Goal: Complete application form: Complete application form

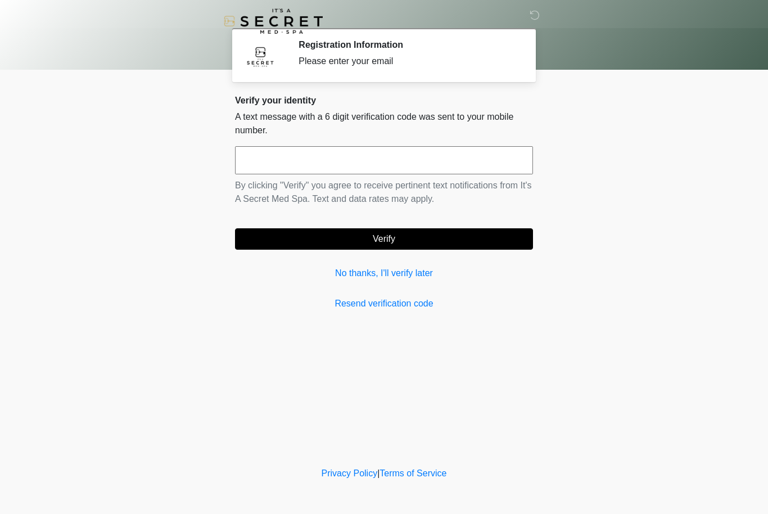
scroll to position [1, 0]
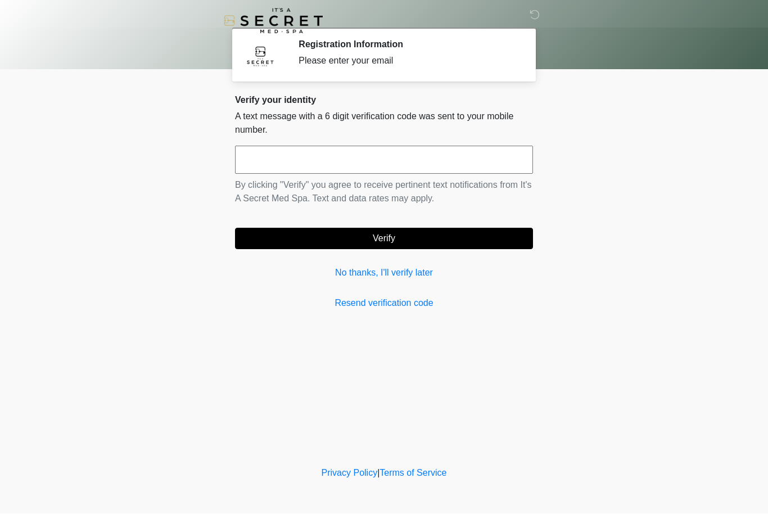
click at [427, 274] on link "No thanks, I'll verify later" at bounding box center [384, 272] width 298 height 13
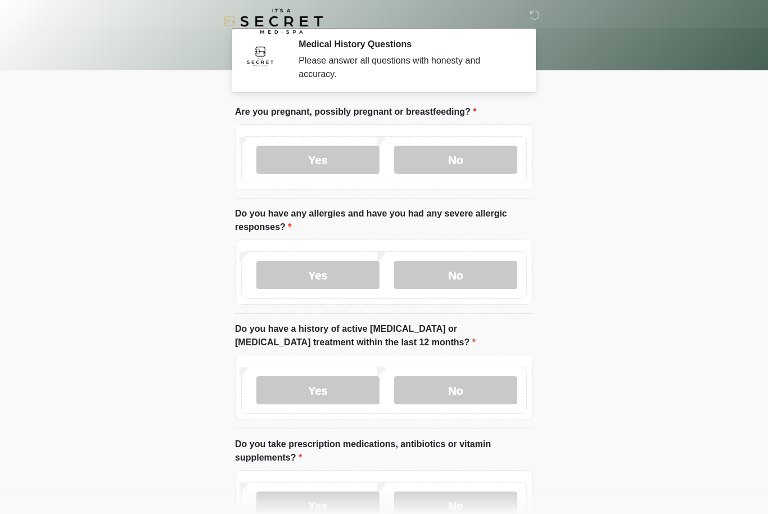
click at [484, 161] on label "No" at bounding box center [455, 160] width 123 height 28
click at [475, 270] on label "No" at bounding box center [455, 275] width 123 height 28
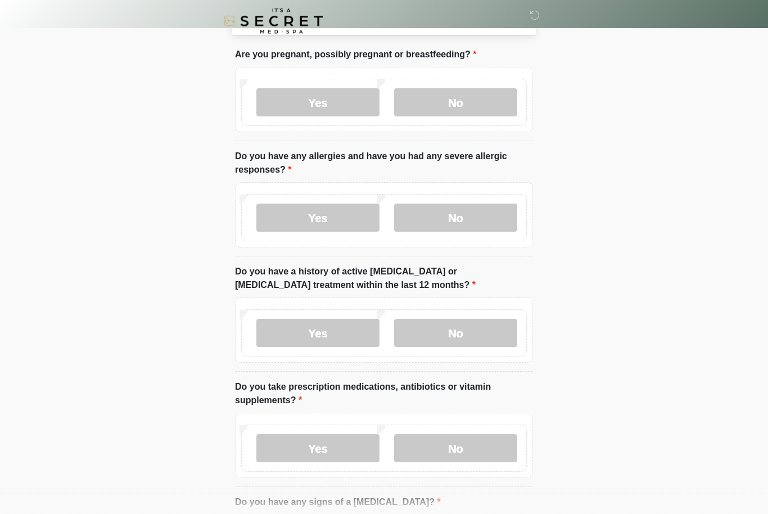
scroll to position [58, 0]
click at [468, 328] on label "No" at bounding box center [455, 333] width 123 height 28
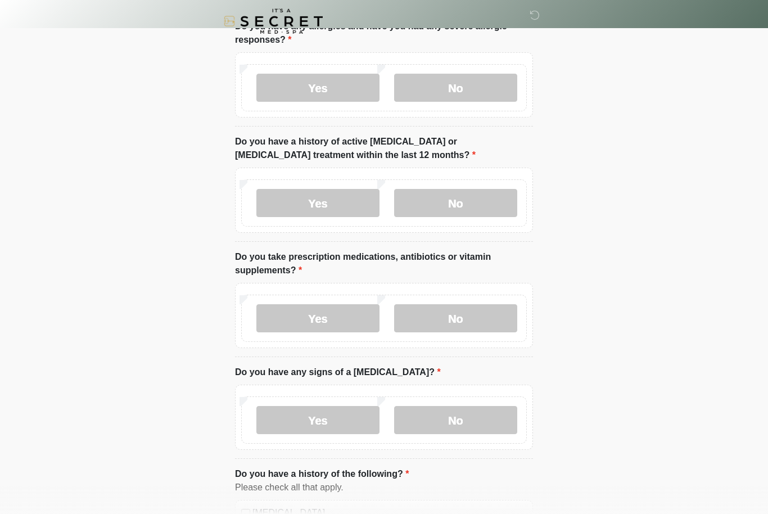
scroll to position [197, 0]
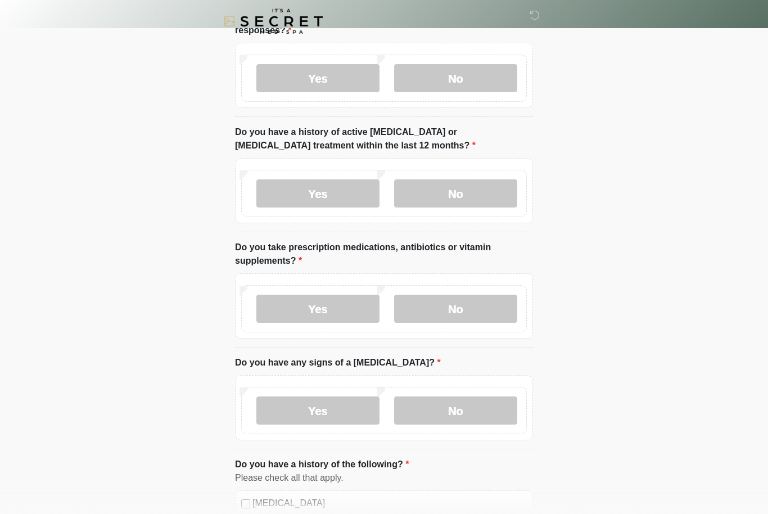
click at [465, 302] on label "No" at bounding box center [455, 308] width 123 height 28
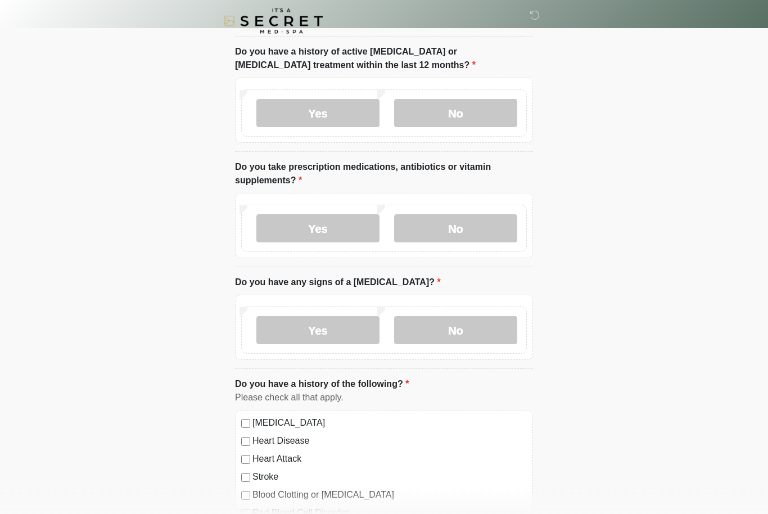
scroll to position [283, 0]
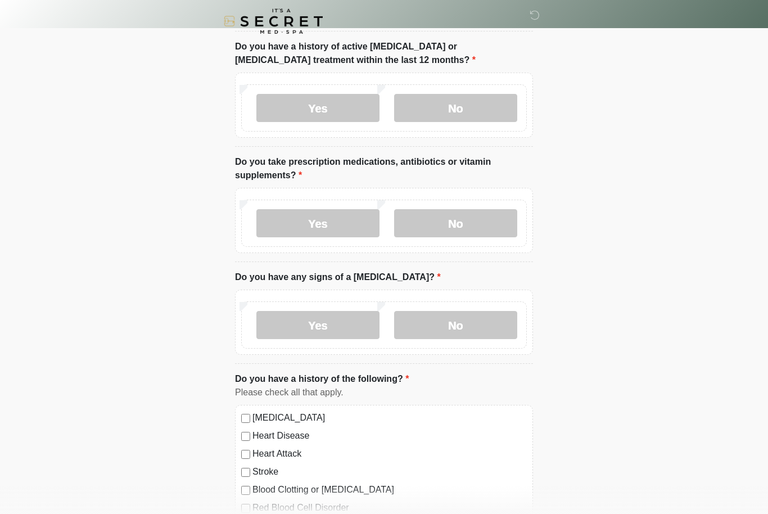
click at [469, 328] on label "No" at bounding box center [455, 325] width 123 height 28
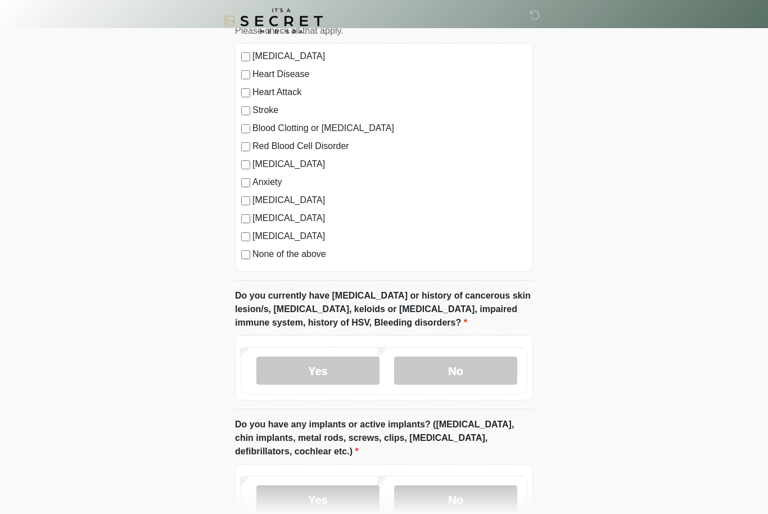
scroll to position [645, 0]
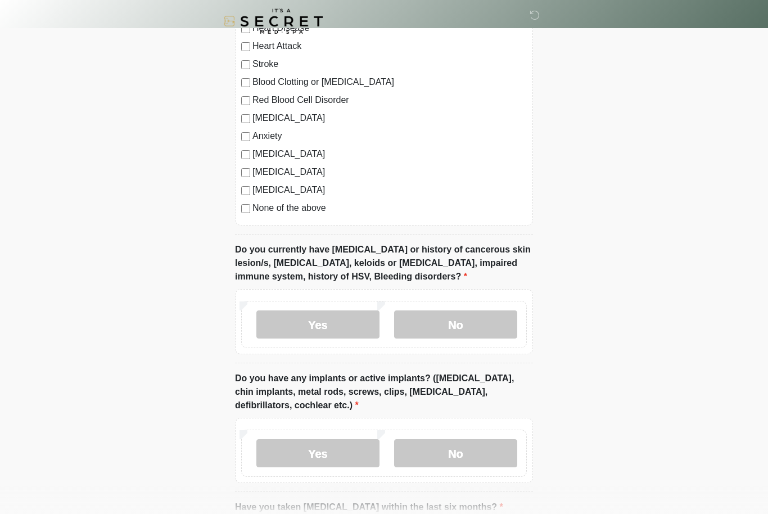
click at [471, 318] on label "No" at bounding box center [455, 324] width 123 height 28
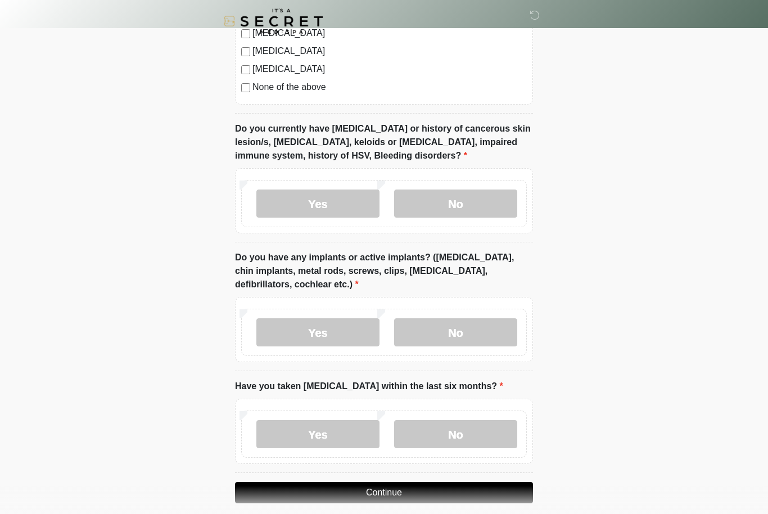
scroll to position [822, 0]
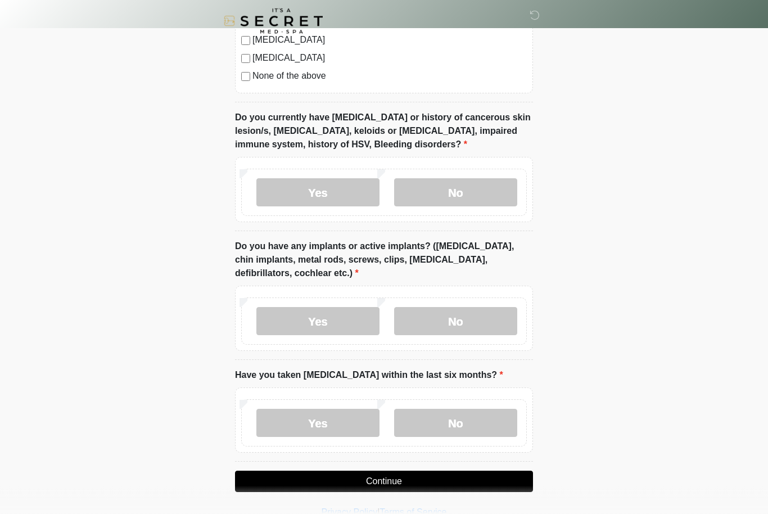
click at [477, 322] on label "No" at bounding box center [455, 321] width 123 height 28
click at [468, 421] on label "No" at bounding box center [455, 423] width 123 height 28
click at [409, 482] on button "Continue" at bounding box center [384, 481] width 298 height 21
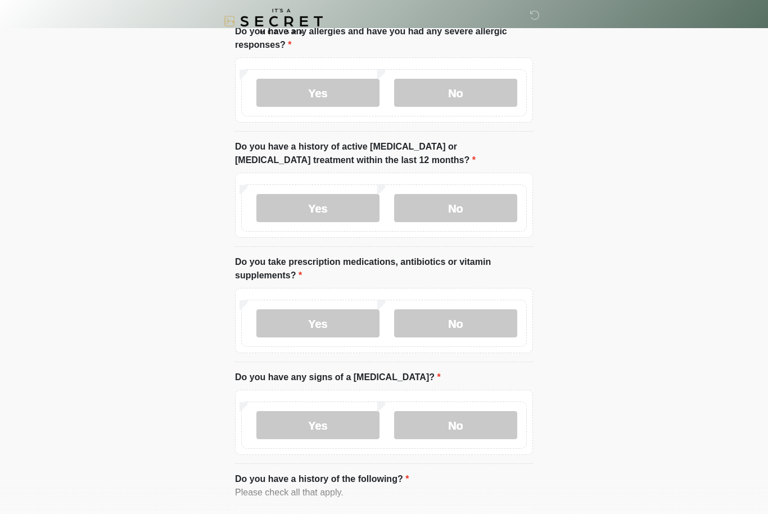
scroll to position [0, 0]
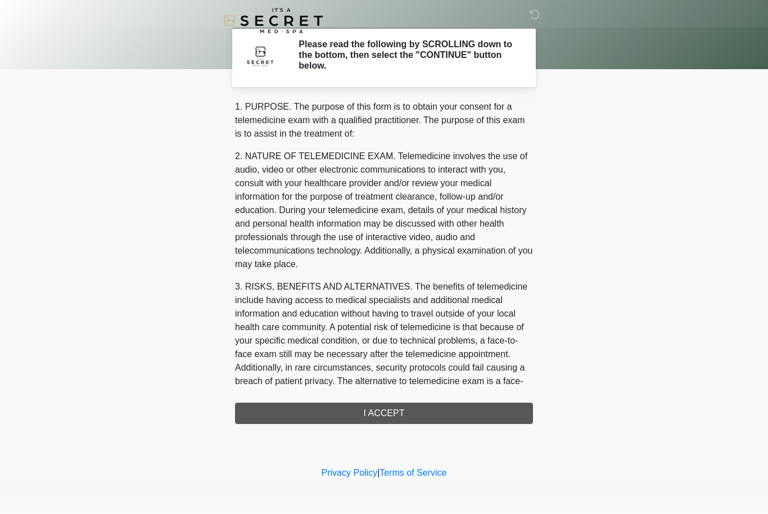
click at [457, 409] on div "1. PURPOSE. The purpose of this form is to obtain your consent for a telemedici…" at bounding box center [384, 263] width 298 height 324
click at [382, 409] on div "1. PURPOSE. The purpose of this form is to obtain your consent for a telemedici…" at bounding box center [384, 263] width 298 height 324
click at [407, 412] on div "1. PURPOSE. The purpose of this form is to obtain your consent for a telemedici…" at bounding box center [384, 263] width 298 height 324
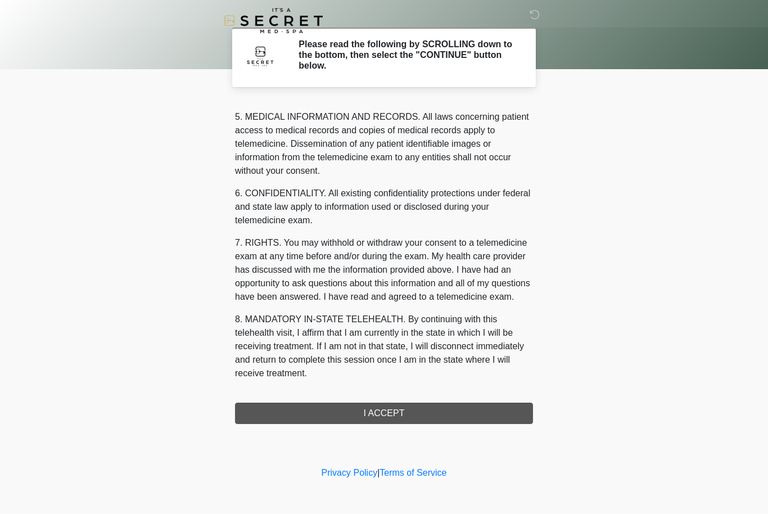
click at [395, 412] on div "1. PURPOSE. The purpose of this form is to obtain your consent for a telemedici…" at bounding box center [384, 263] width 298 height 324
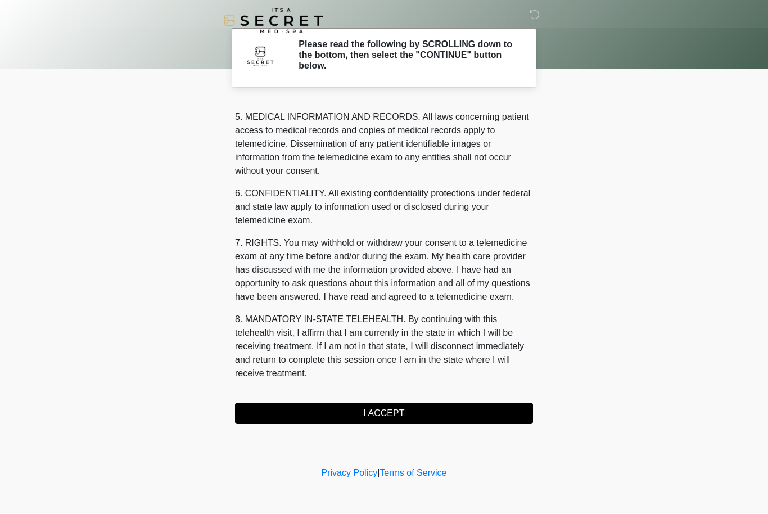
scroll to position [390, 0]
click at [424, 407] on button "I ACCEPT" at bounding box center [384, 413] width 298 height 21
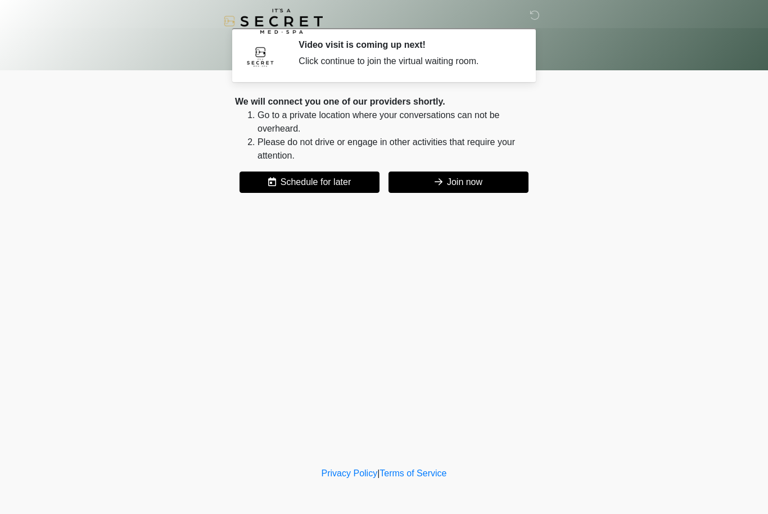
click at [487, 180] on button "Join now" at bounding box center [458, 181] width 140 height 21
